Goal: Find specific page/section: Find specific page/section

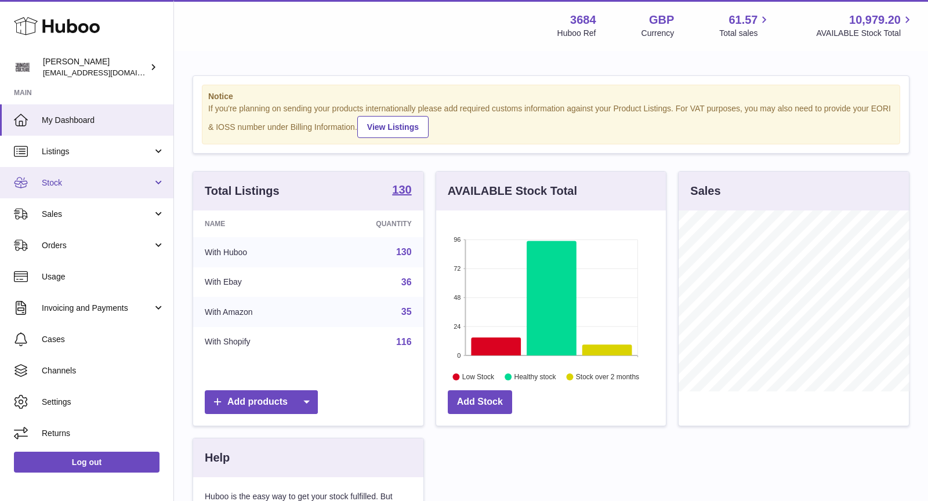
click at [83, 192] on link "Stock" at bounding box center [86, 182] width 173 height 31
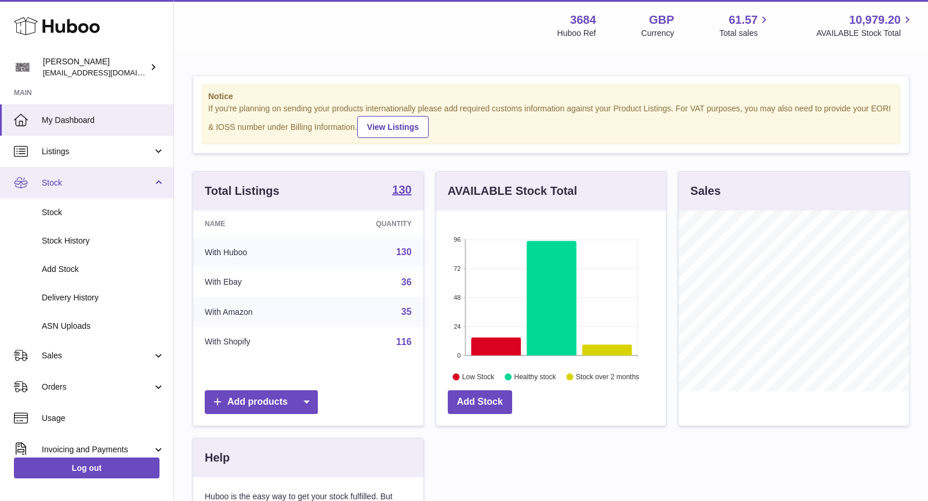
click at [88, 183] on span "Stock" at bounding box center [97, 182] width 111 height 11
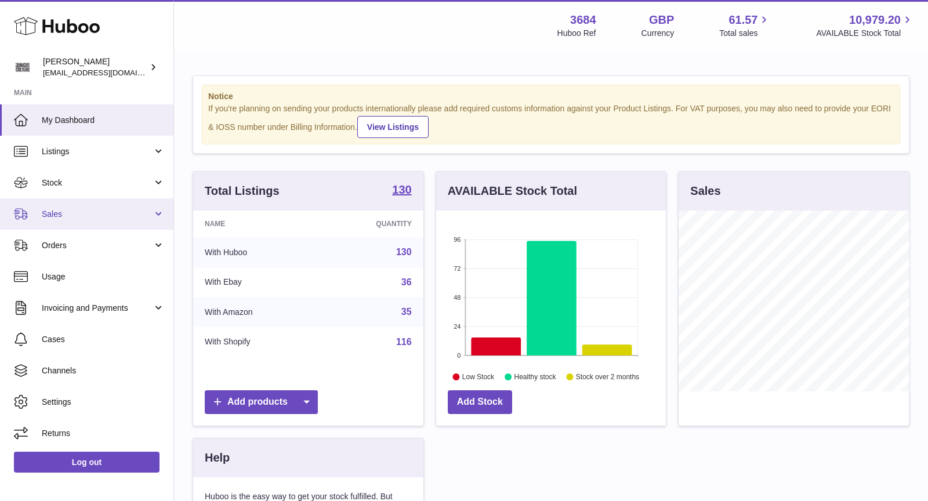
click at [91, 214] on span "Sales" at bounding box center [97, 214] width 111 height 11
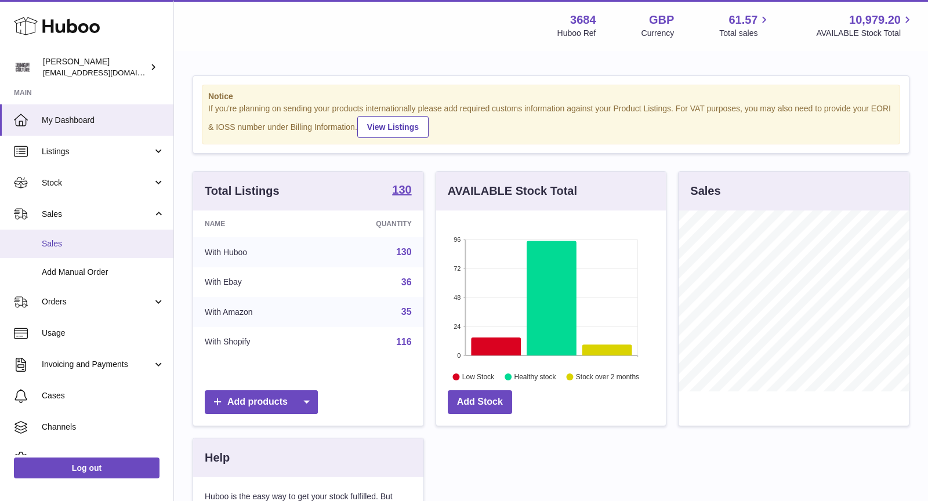
click at [96, 245] on span "Sales" at bounding box center [103, 243] width 123 height 11
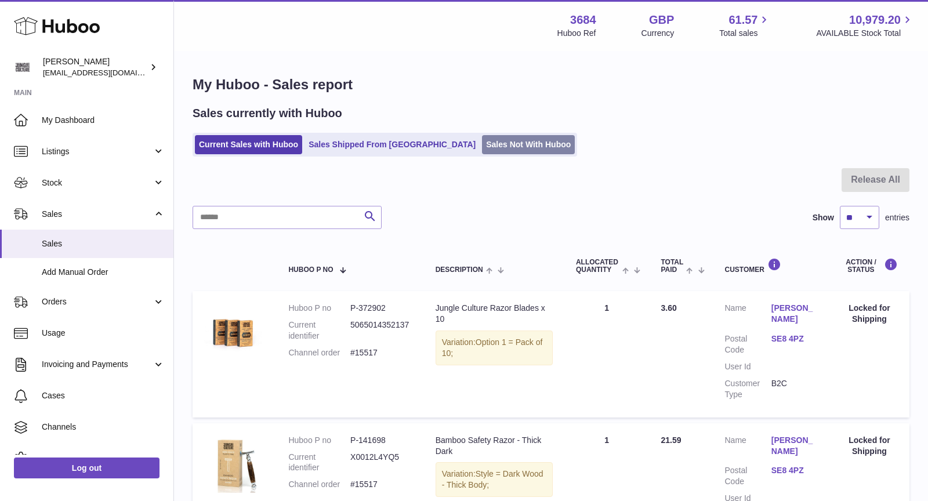
click at [482, 152] on link "Sales Not With Huboo" at bounding box center [528, 144] width 93 height 19
